Goal: Information Seeking & Learning: Learn about a topic

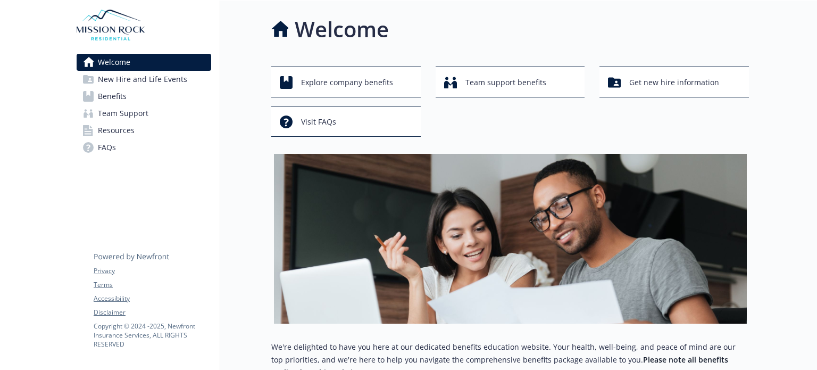
click at [117, 97] on span "Benefits" at bounding box center [112, 96] width 29 height 17
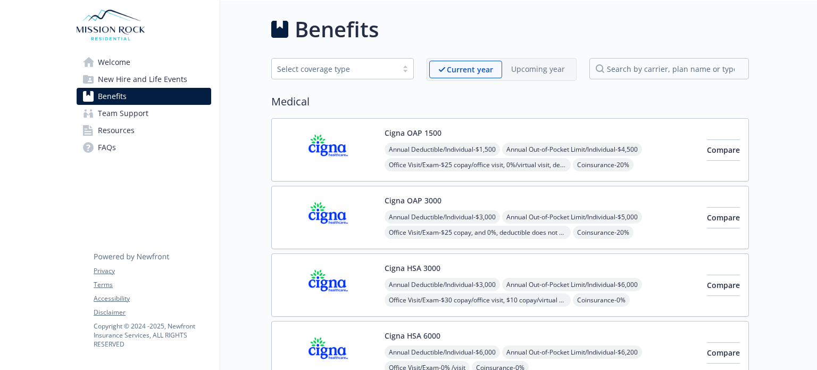
click at [114, 76] on span "New Hire and Life Events" at bounding box center [142, 79] width 89 height 17
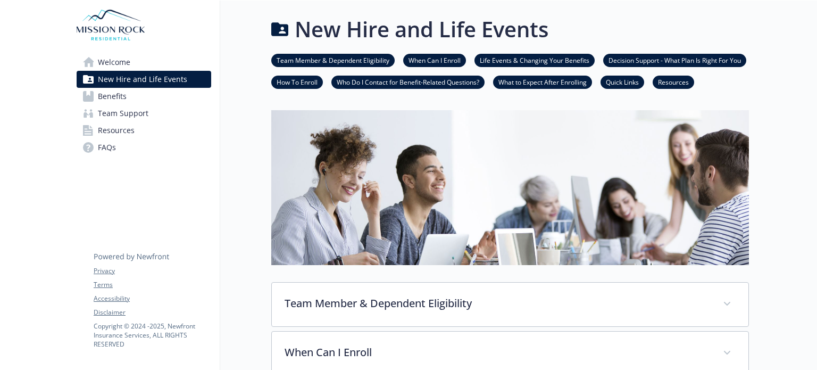
click at [111, 61] on span "Welcome" at bounding box center [114, 62] width 32 height 17
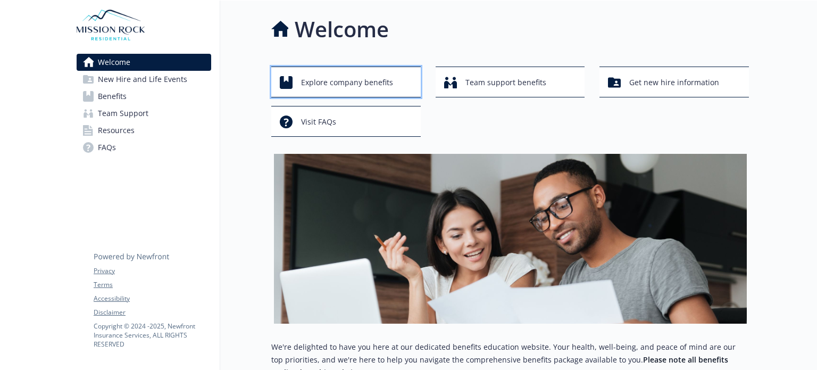
click at [372, 82] on span "Explore company benefits" at bounding box center [347, 82] width 92 height 20
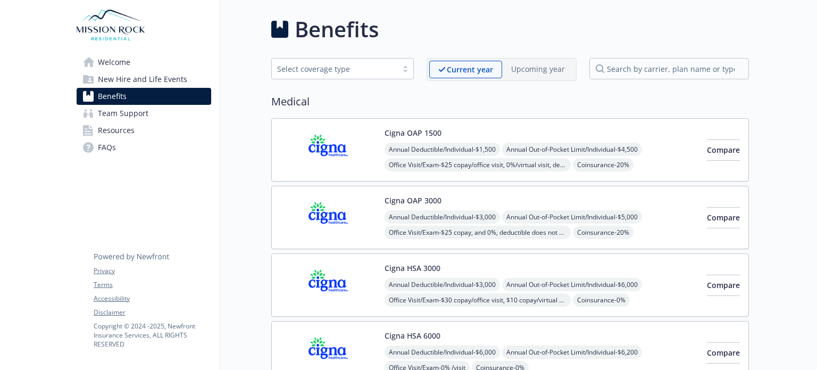
click at [156, 65] on link "Welcome" at bounding box center [144, 62] width 135 height 17
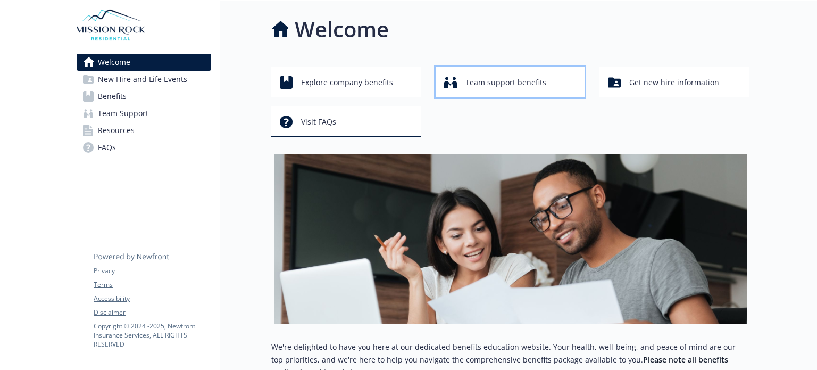
click at [515, 84] on span "Team support benefits" at bounding box center [505, 82] width 81 height 20
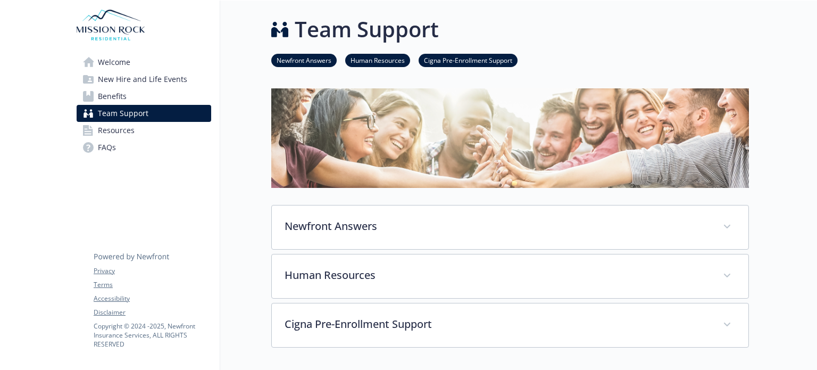
click at [138, 59] on link "Welcome" at bounding box center [144, 62] width 135 height 17
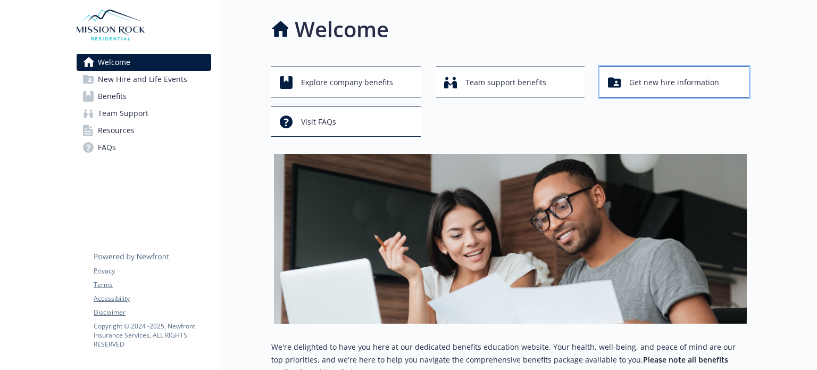
click at [700, 87] on span "Get new hire information" at bounding box center [674, 82] width 90 height 20
